Goal: Task Accomplishment & Management: Manage account settings

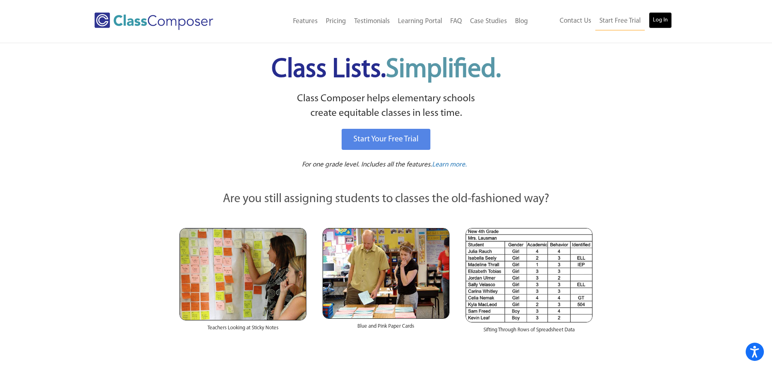
click at [665, 18] on link "Log In" at bounding box center [660, 20] width 23 height 16
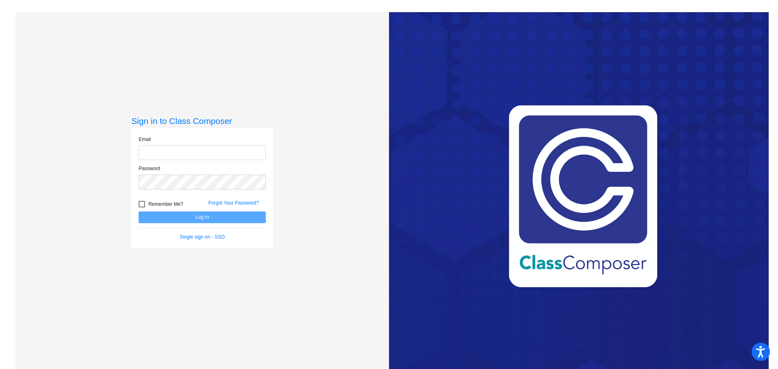
type input "s"
type input "cbrewington@cvs.k12.mi.us"
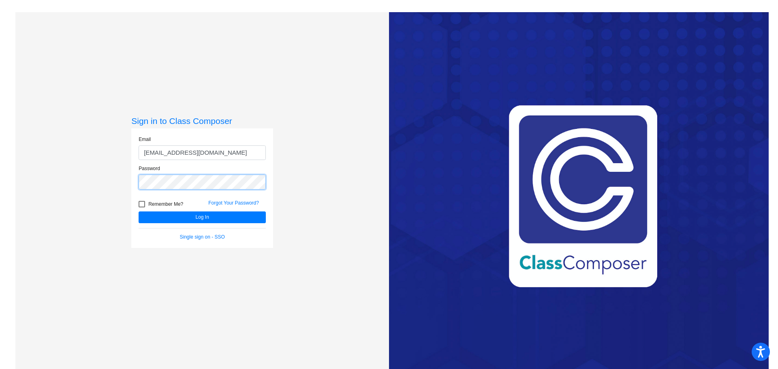
click at [139, 212] on button "Log In" at bounding box center [202, 218] width 127 height 12
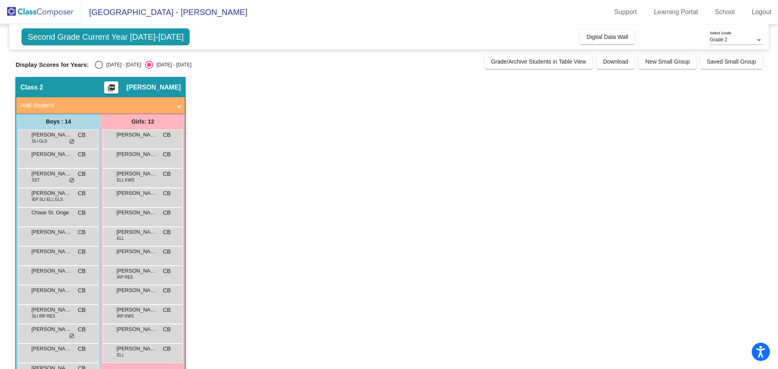
click at [105, 62] on div "2024 - 2025" at bounding box center [122, 64] width 38 height 7
click at [99, 69] on input "2024 - 2025" at bounding box center [99, 69] width 0 height 0
radio input "true"
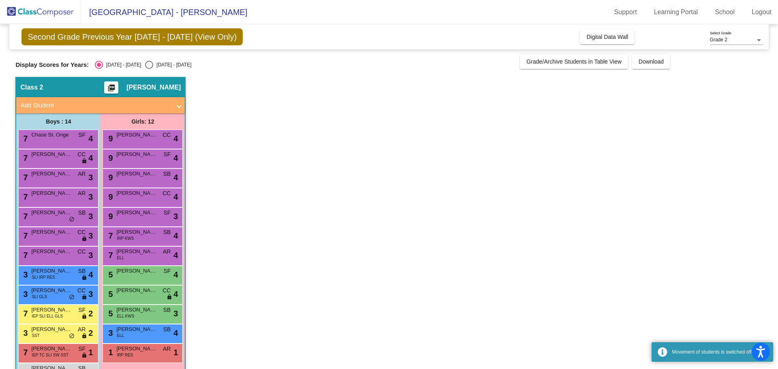
scroll to position [46, 0]
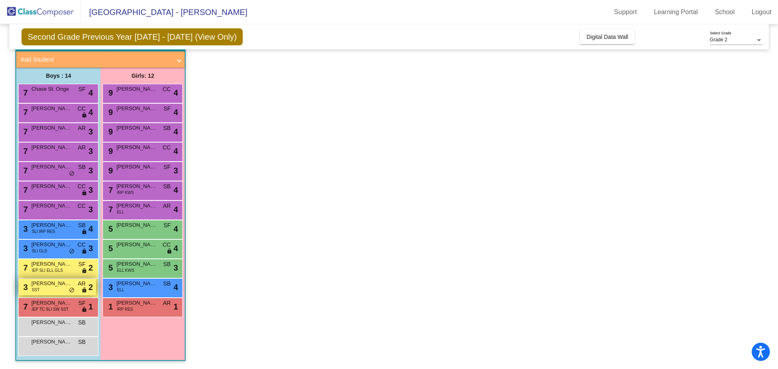
click at [38, 289] on span "SST" at bounding box center [36, 290] width 8 height 6
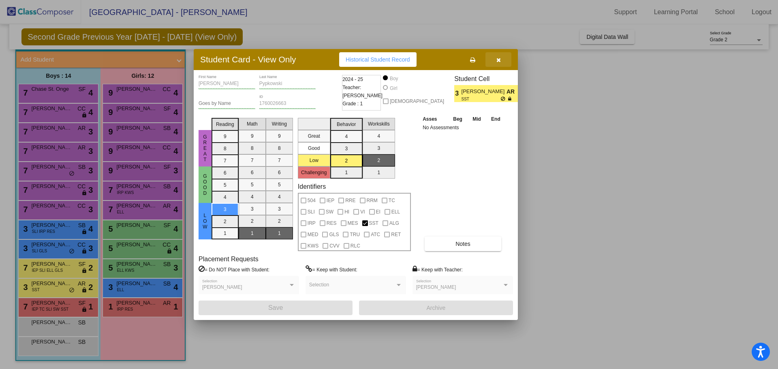
click at [501, 60] on button "button" at bounding box center [499, 59] width 26 height 15
